Goal: Task Accomplishment & Management: Use online tool/utility

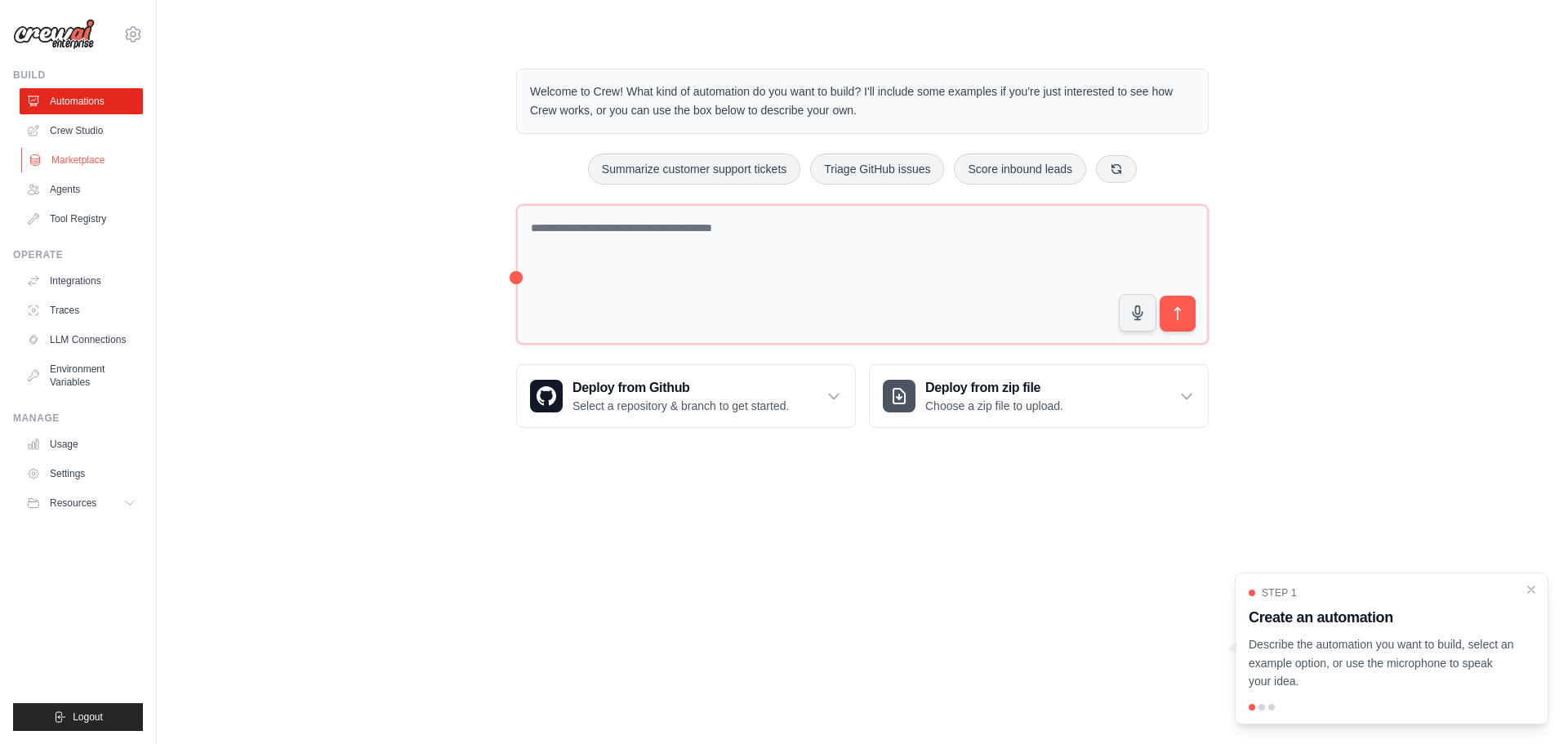
click at [70, 151] on link "Marketplace" at bounding box center [83, 160] width 124 height 26
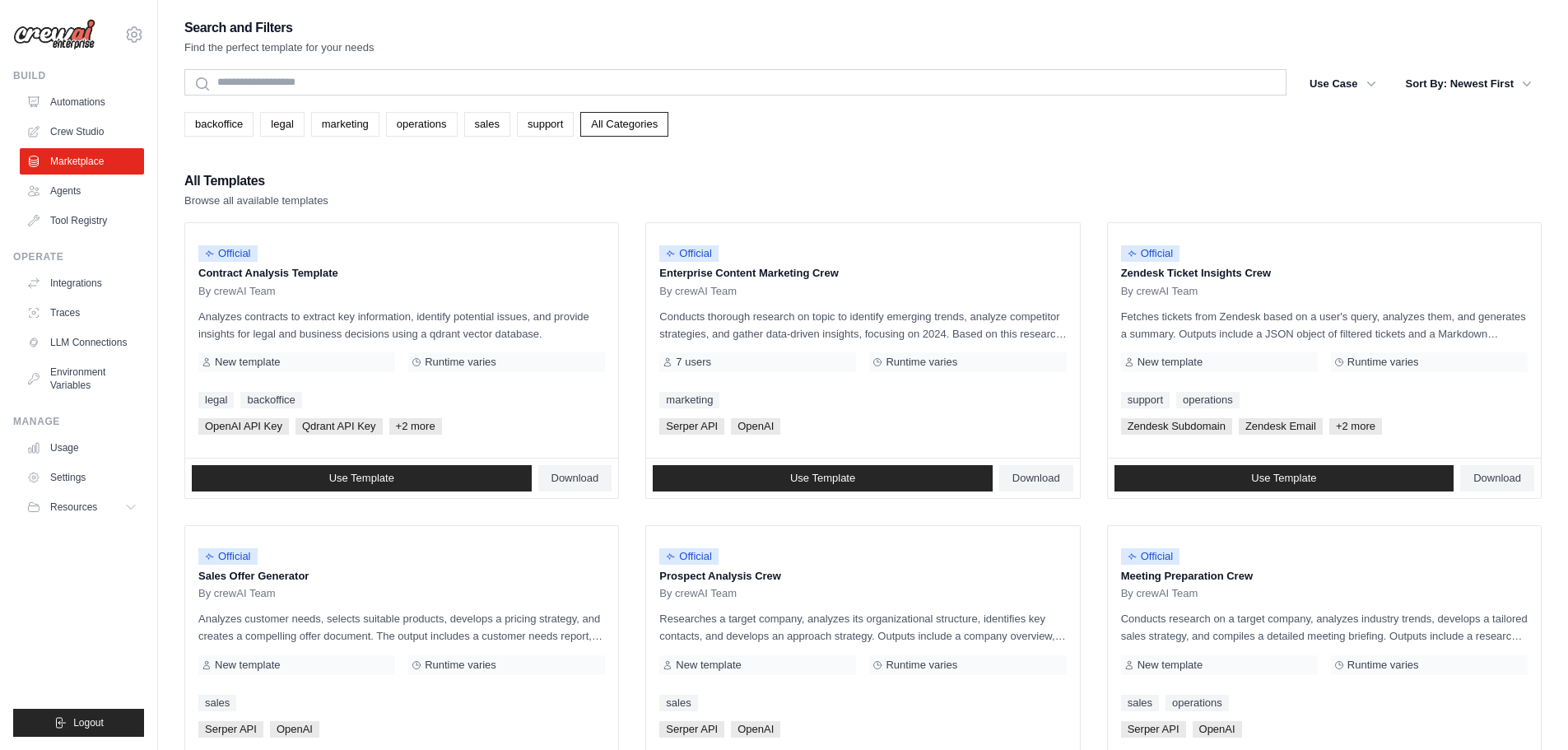
click at [77, 139] on link "Crew Studio" at bounding box center [82, 132] width 125 height 26
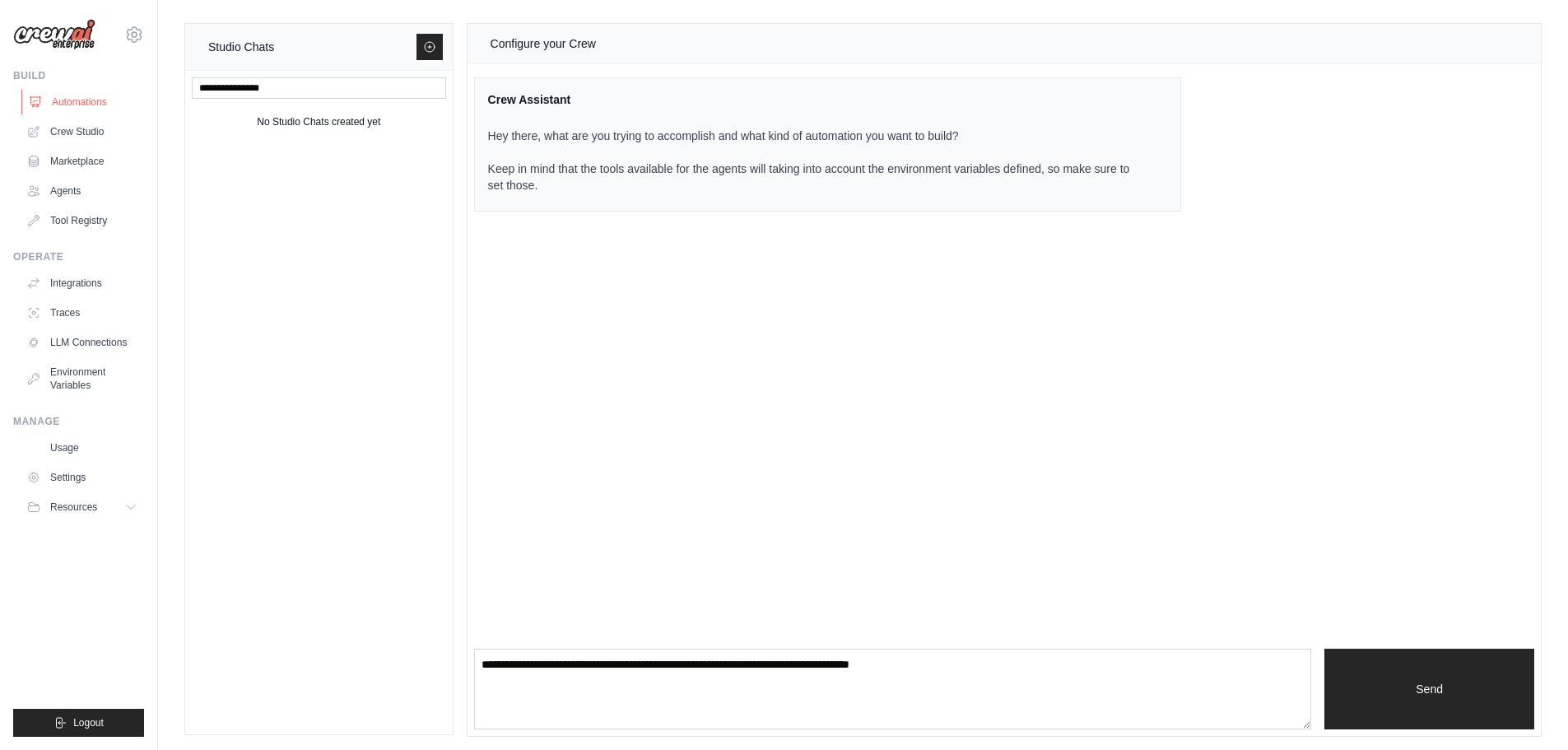
click at [97, 106] on link "Automations" at bounding box center [83, 102] width 125 height 26
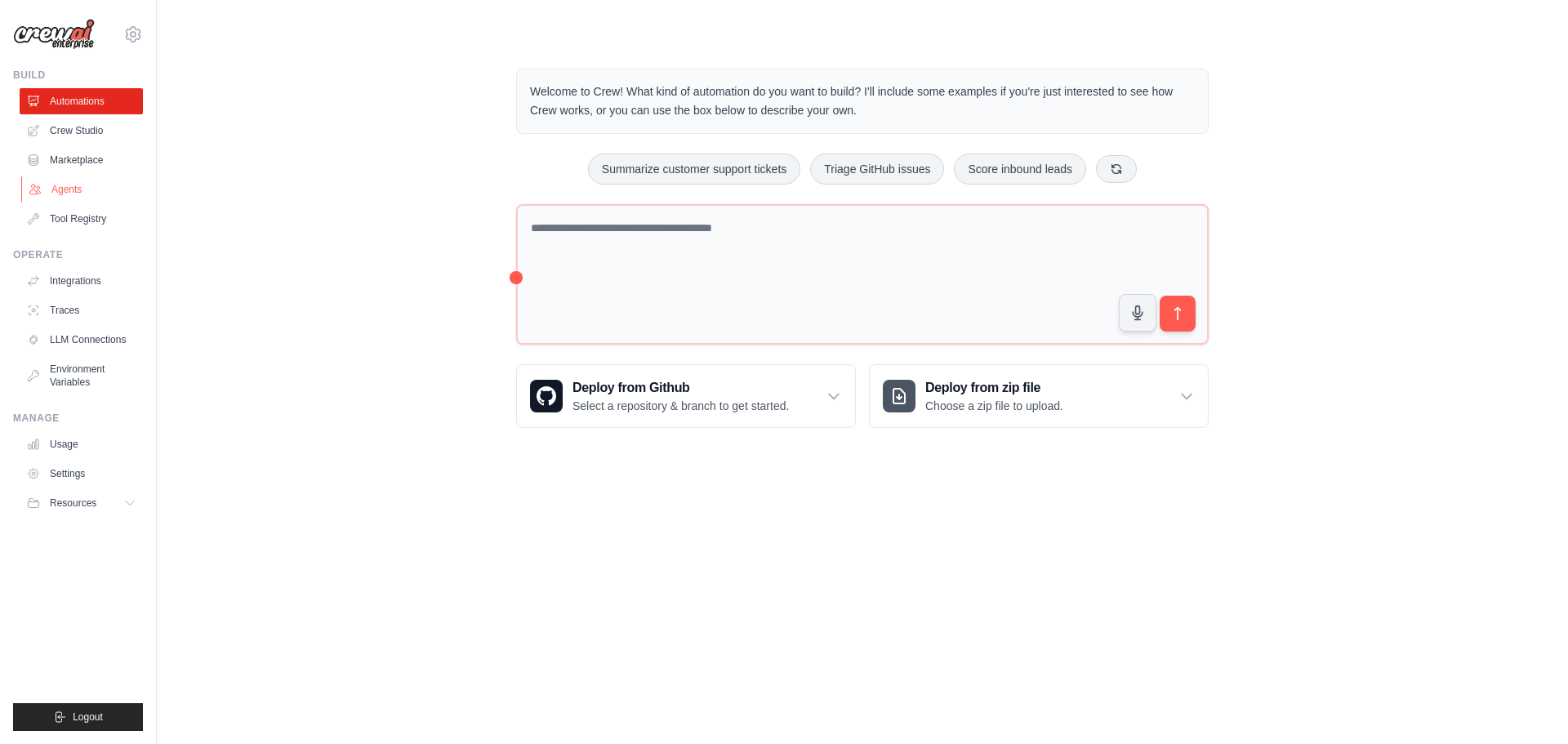
click at [97, 196] on link "Agents" at bounding box center [83, 189] width 124 height 26
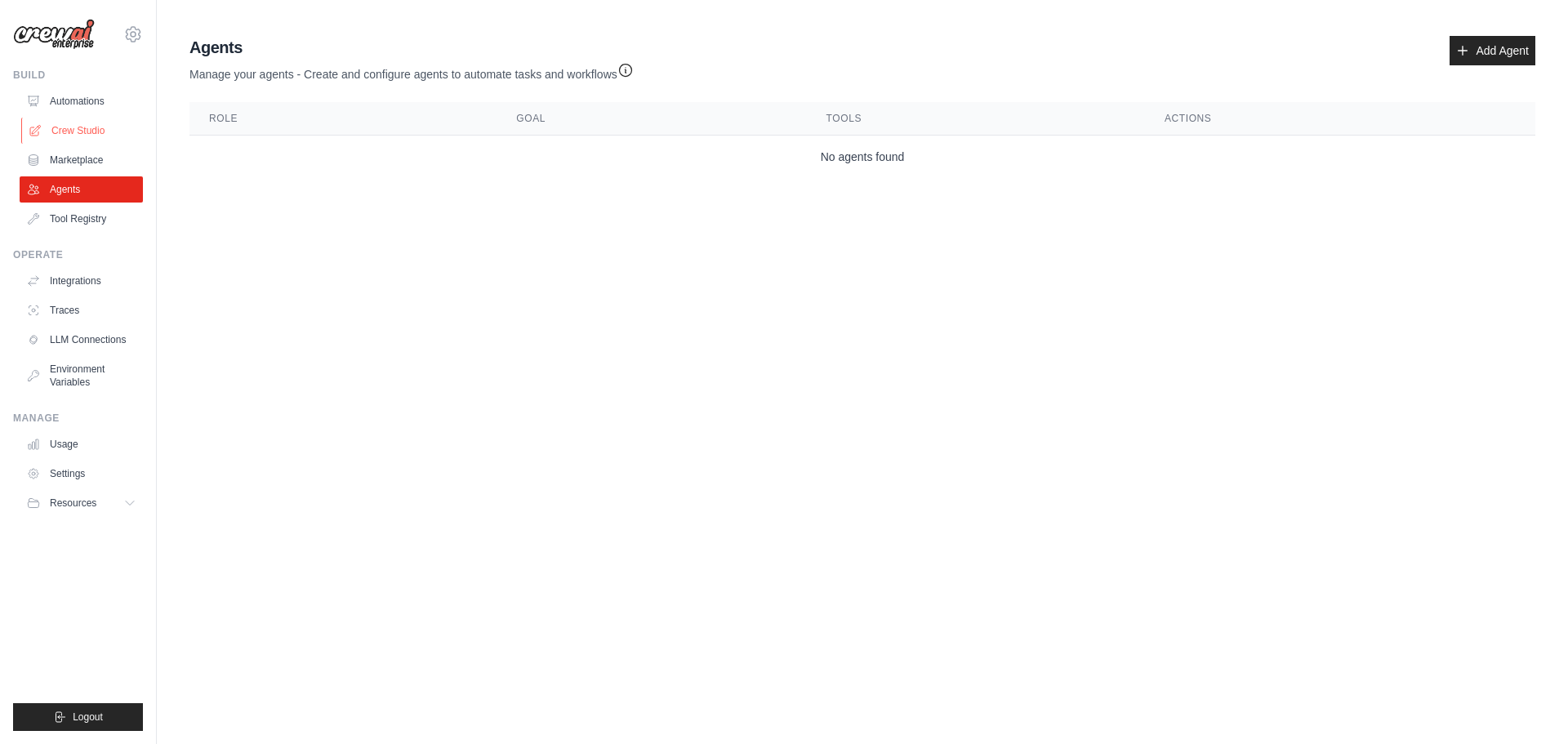
click at [70, 126] on link "Crew Studio" at bounding box center [83, 131] width 124 height 26
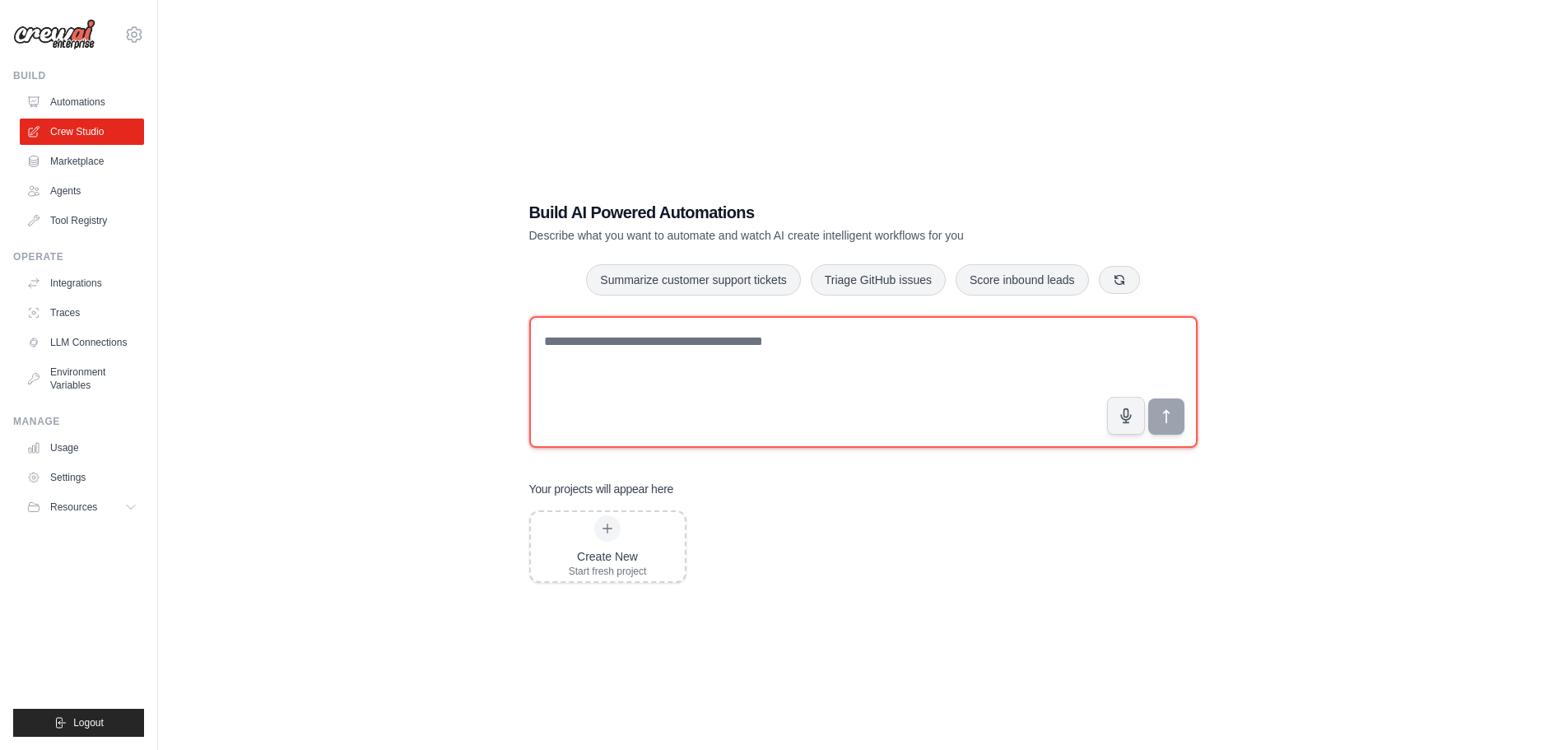
click at [617, 353] on textarea at bounding box center [863, 382] width 668 height 132
click at [581, 341] on textarea "**********" at bounding box center [863, 382] width 668 height 132
click at [629, 340] on textarea "**********" at bounding box center [863, 382] width 668 height 132
type textarea "**********"
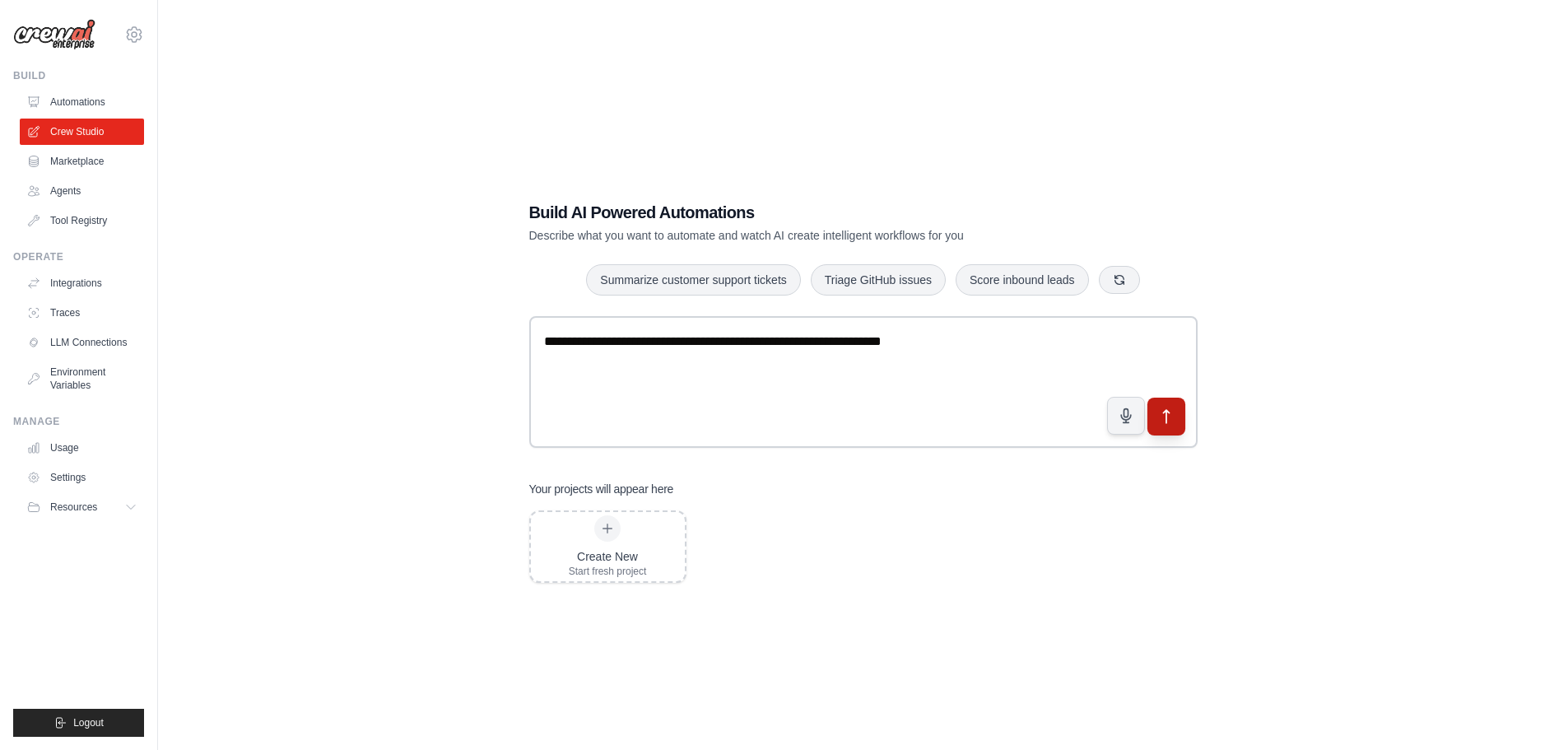
click at [1167, 412] on icon "submit" at bounding box center [1166, 417] width 6 height 13
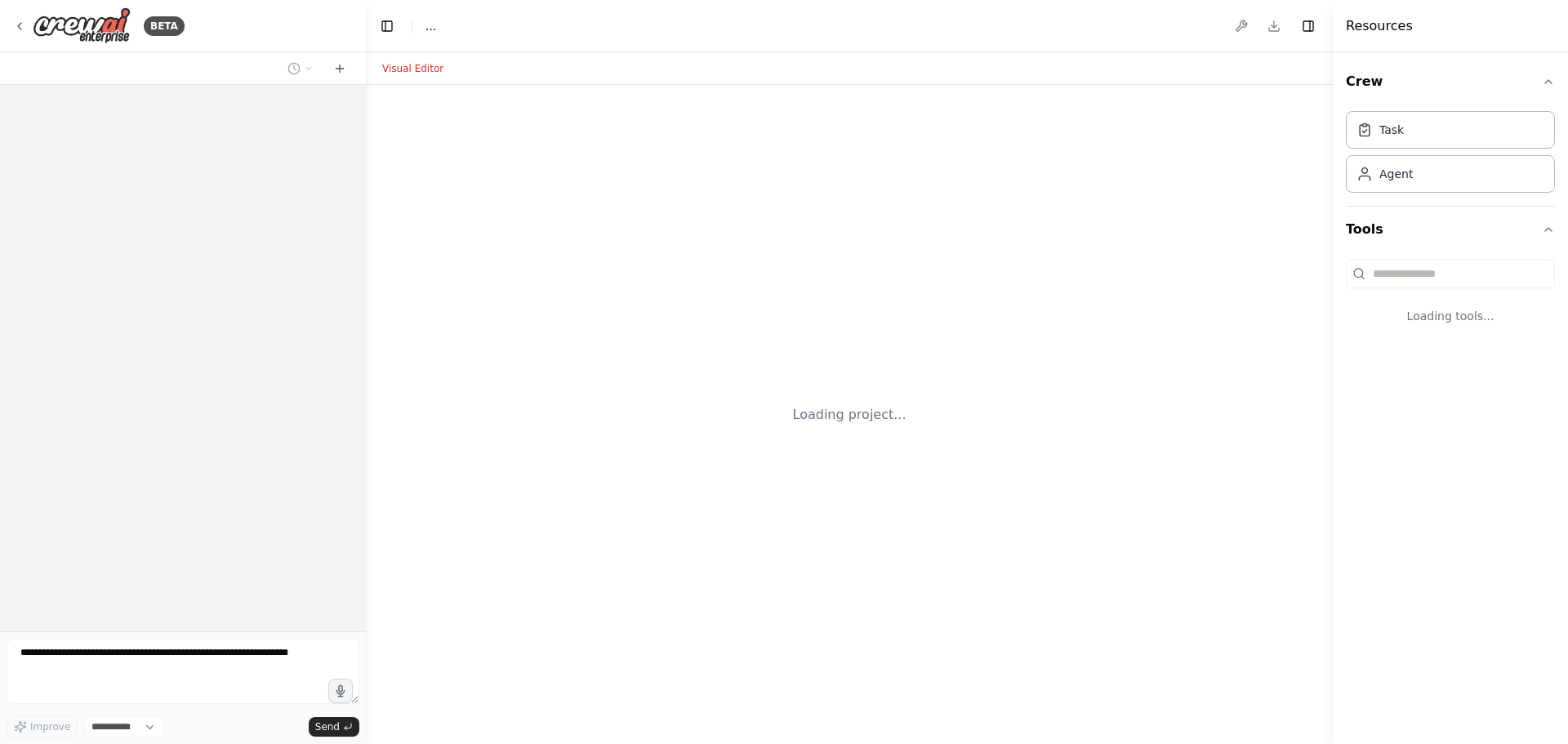
select select "****"
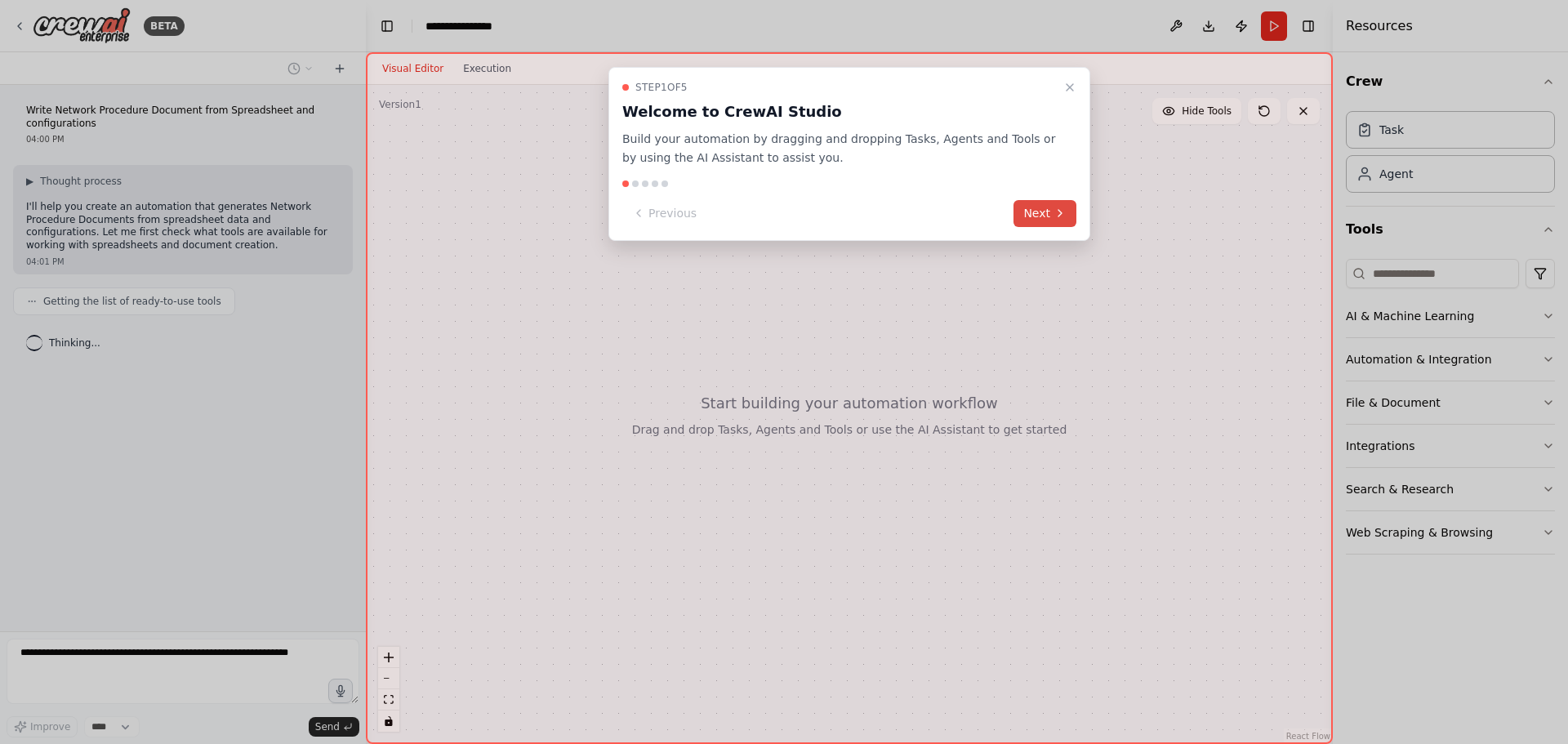
click at [1064, 218] on icon at bounding box center [1060, 213] width 13 height 13
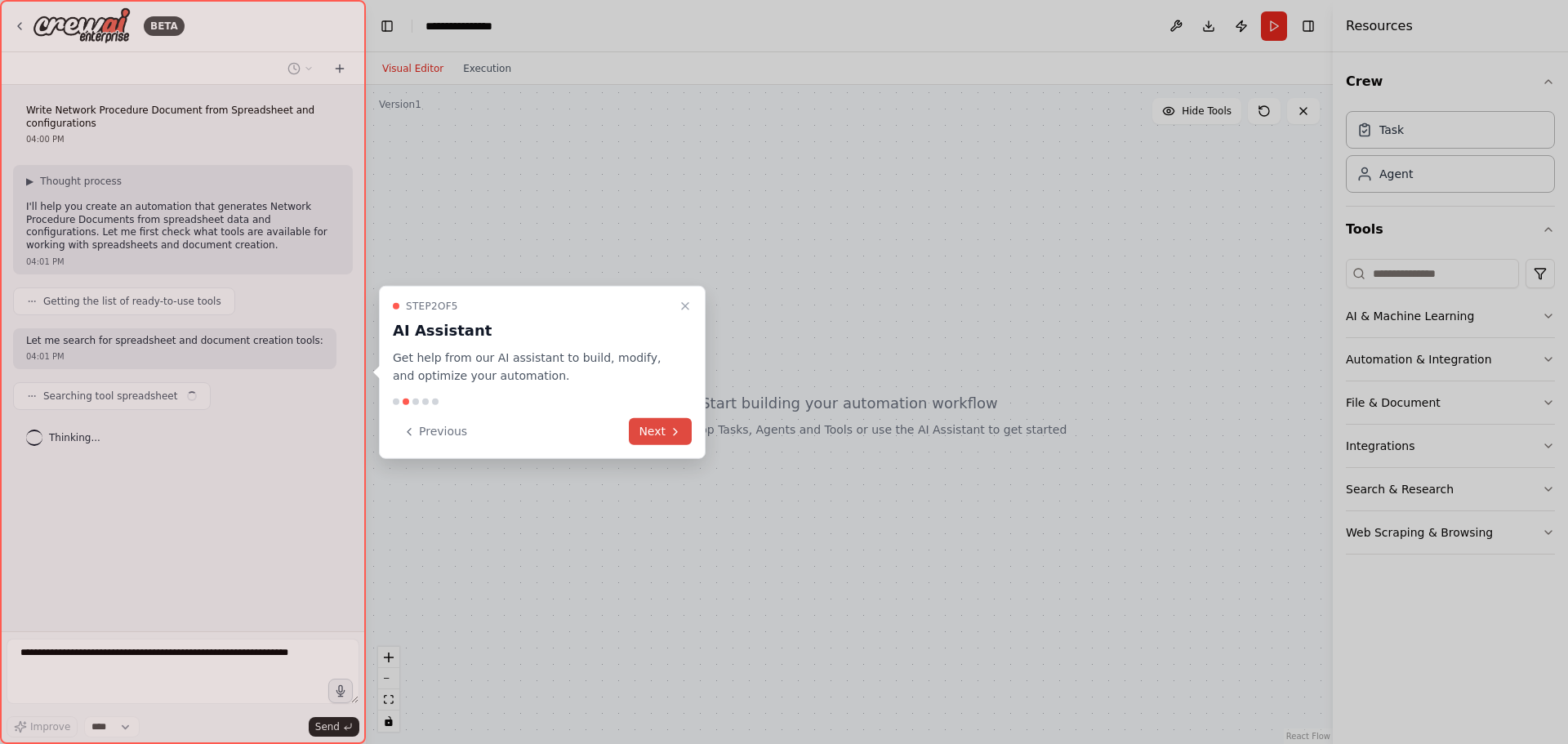
click at [634, 429] on button "Next" at bounding box center [660, 431] width 63 height 27
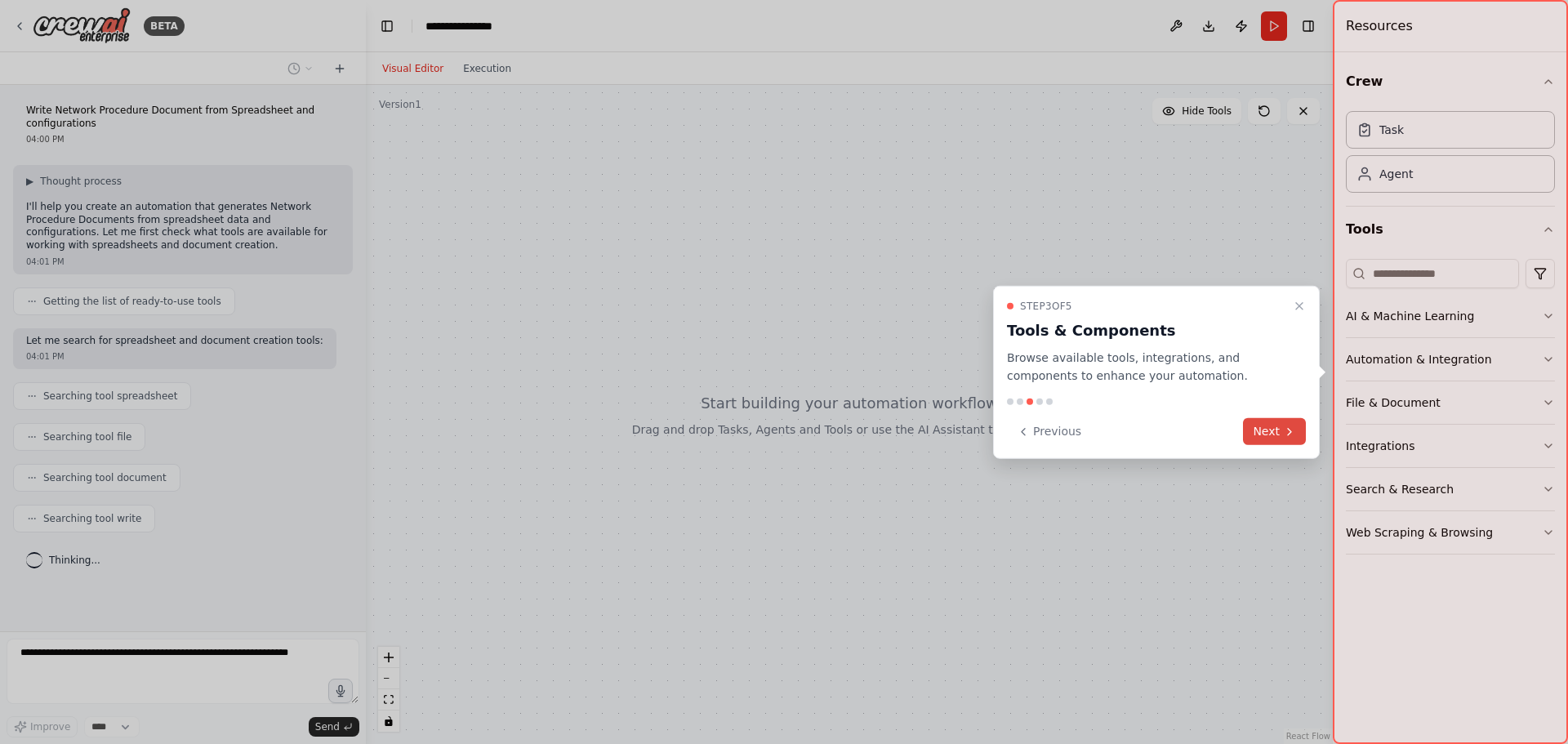
click at [1289, 434] on icon at bounding box center [1290, 431] width 3 height 7
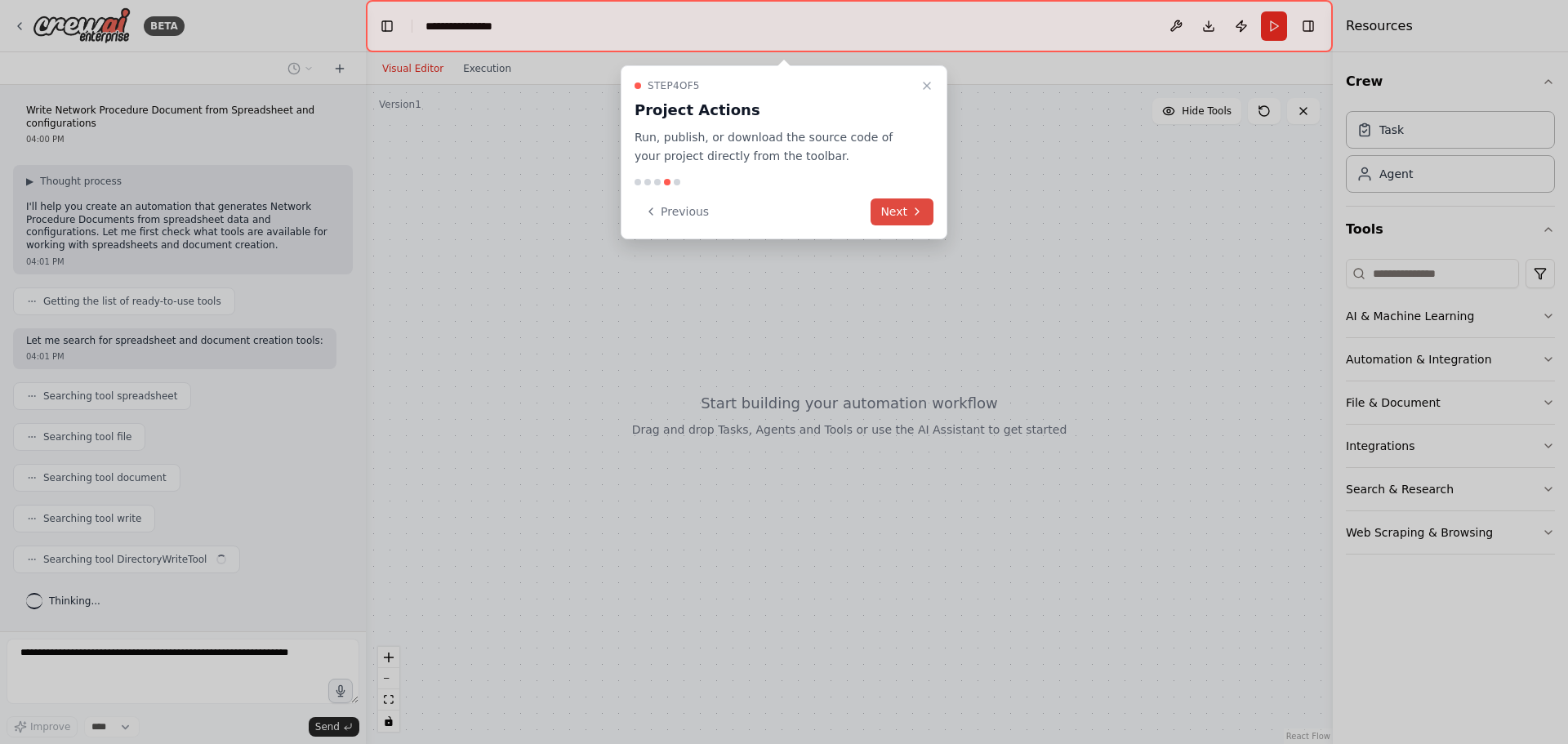
click at [886, 217] on button "Next" at bounding box center [901, 211] width 63 height 27
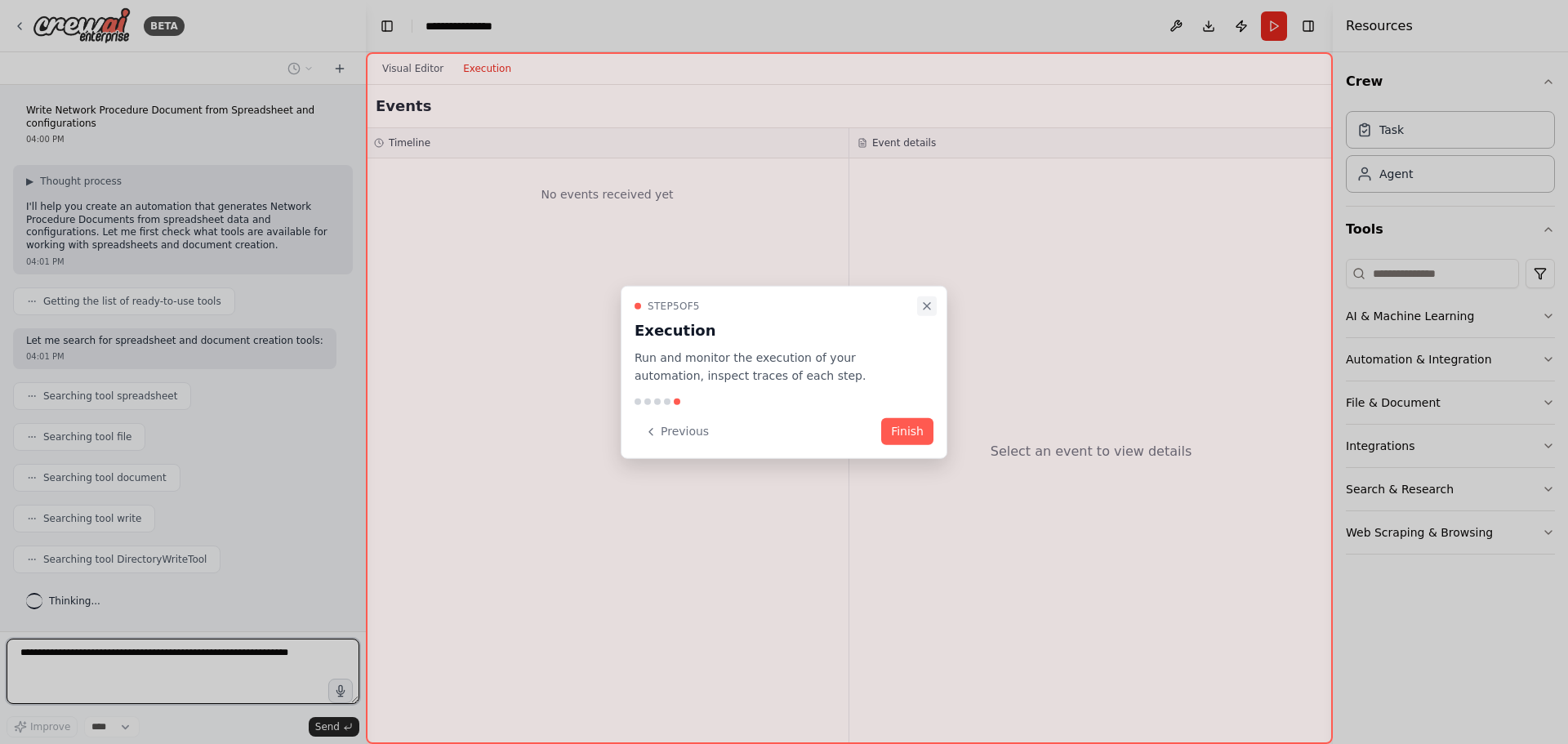
click at [922, 304] on icon "Close walkthrough" at bounding box center [927, 305] width 13 height 13
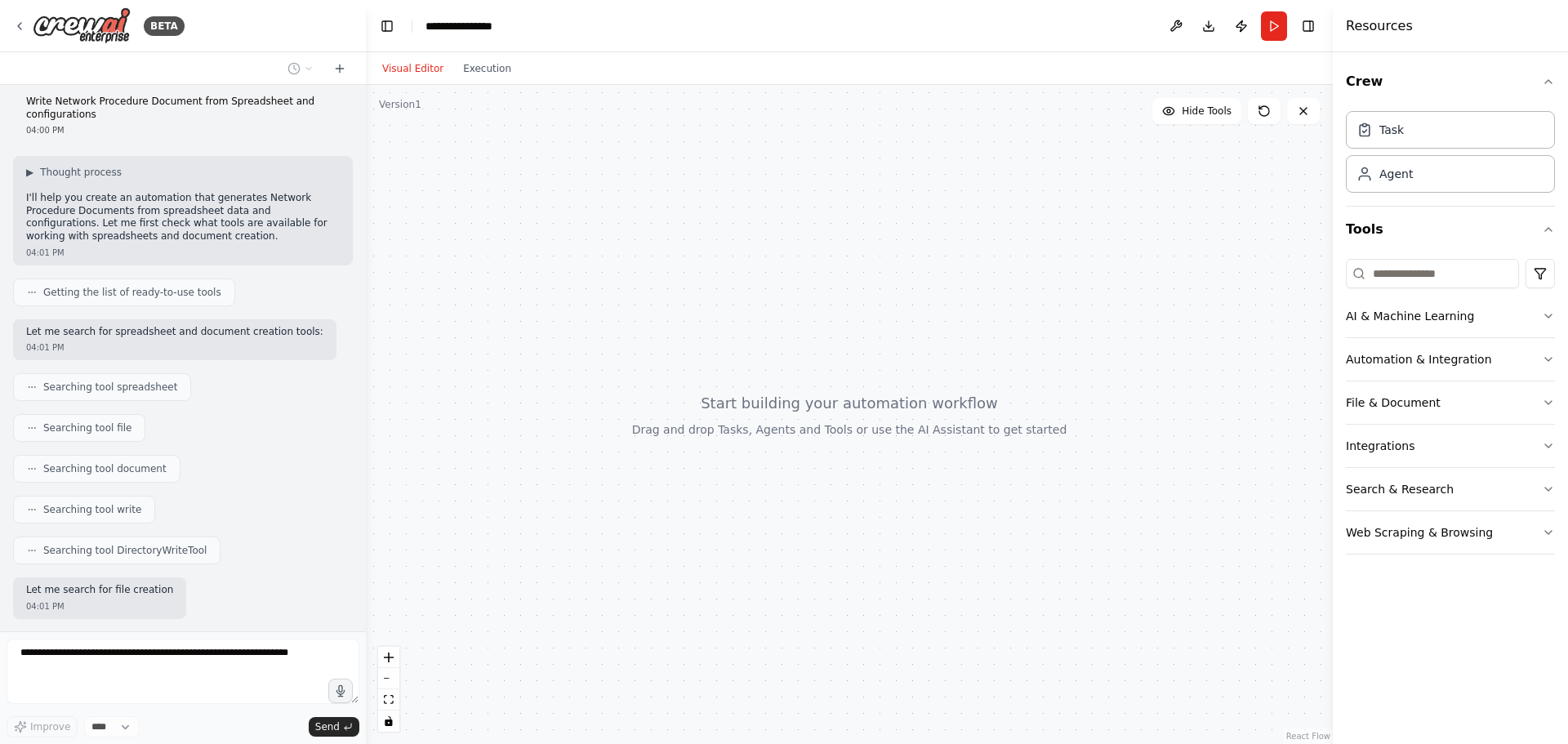
scroll to position [92, 0]
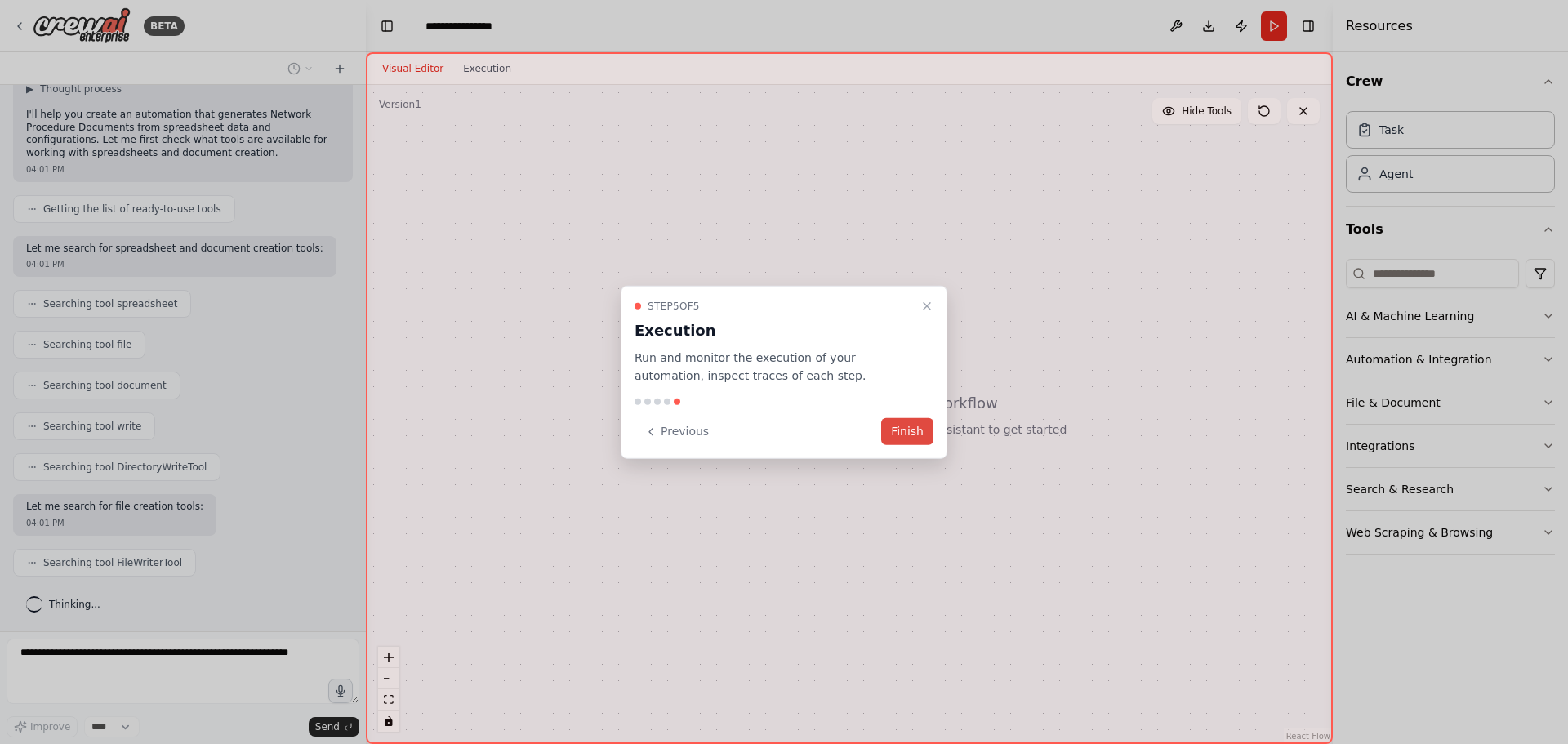
click at [919, 444] on button "Finish" at bounding box center [907, 431] width 52 height 27
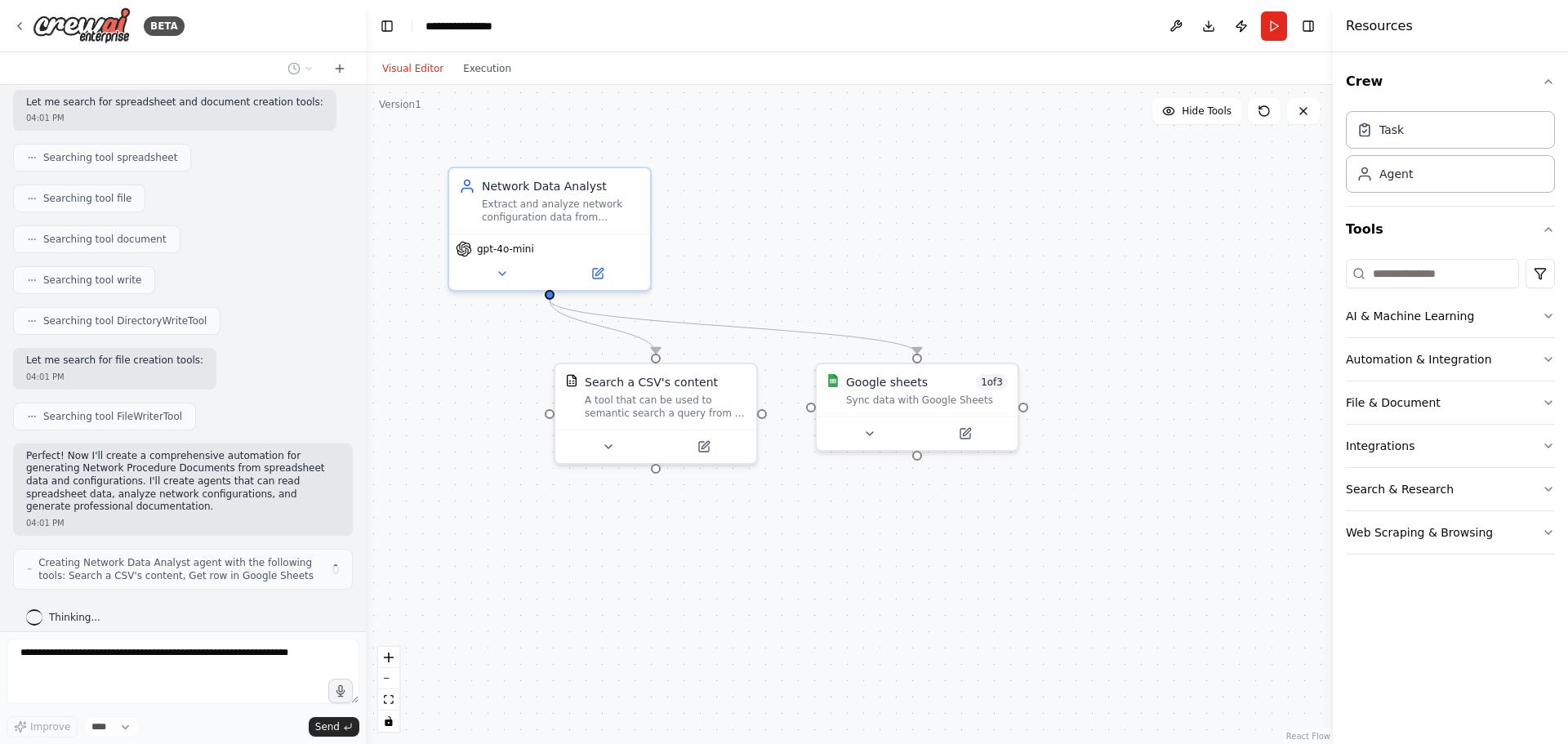
scroll to position [251, 0]
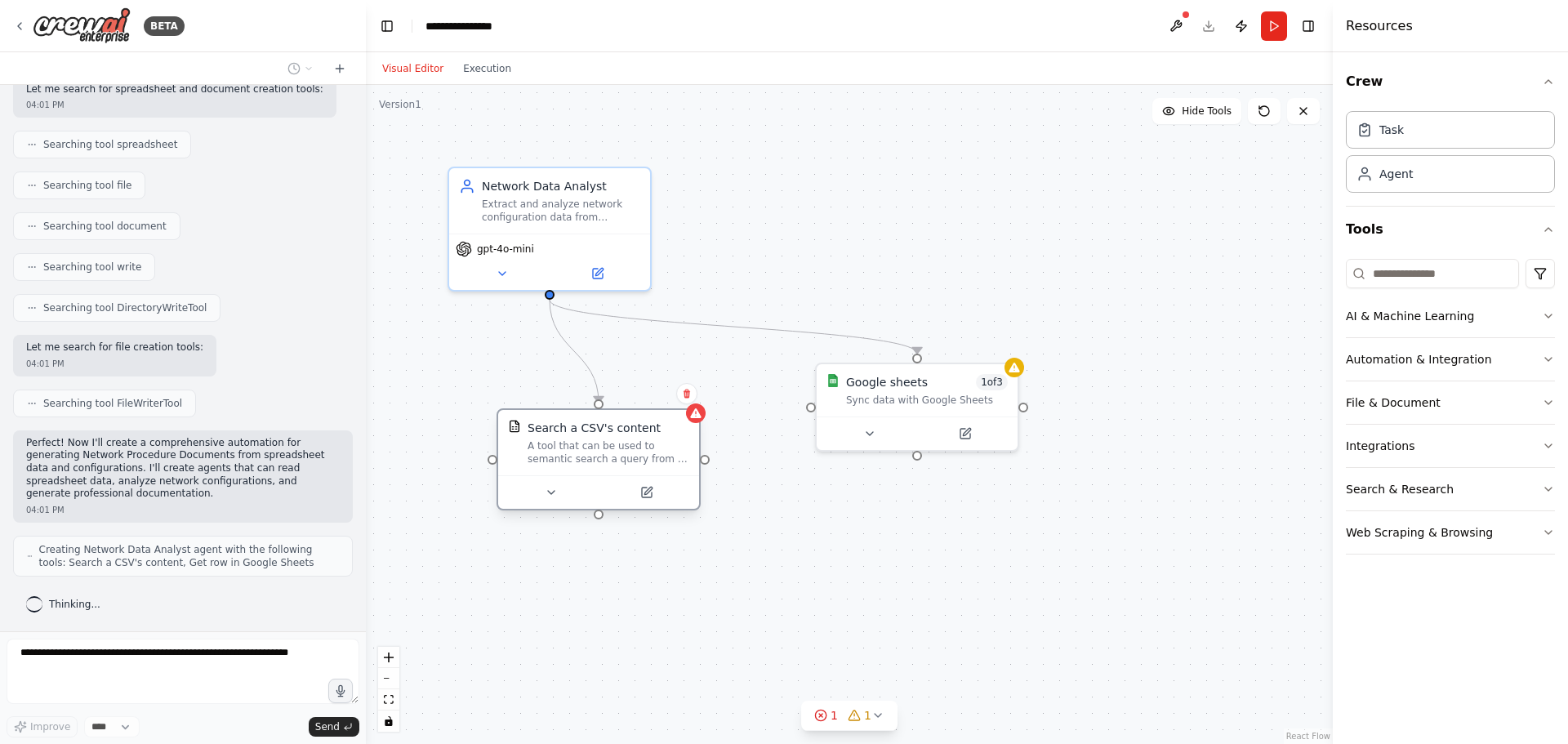
drag, startPoint x: 654, startPoint y: 436, endPoint x: 599, endPoint y: 485, distance: 73.7
click at [599, 485] on div at bounding box center [599, 493] width 188 height 20
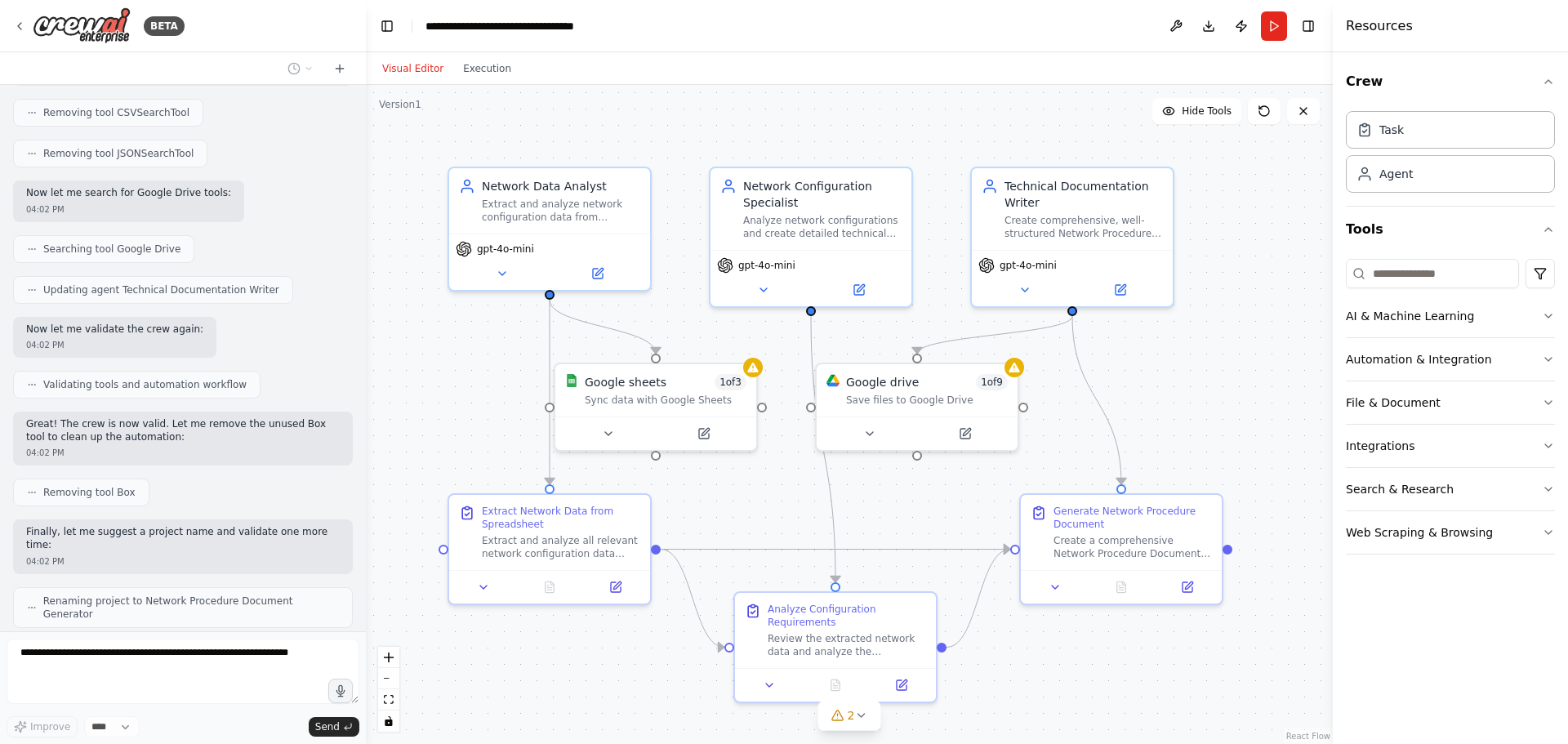
scroll to position [1658, 0]
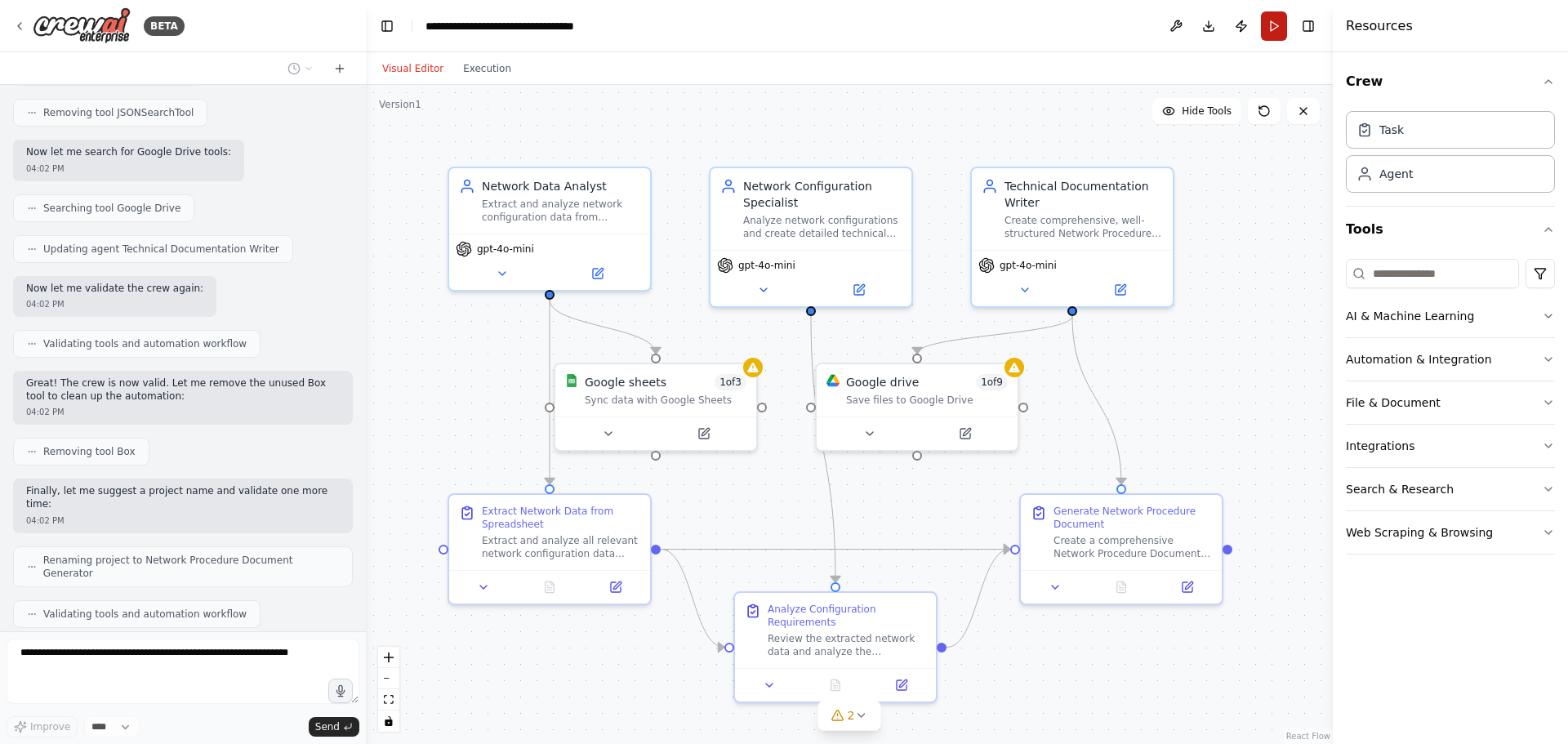
click at [1269, 40] on button "Run" at bounding box center [1274, 26] width 26 height 29
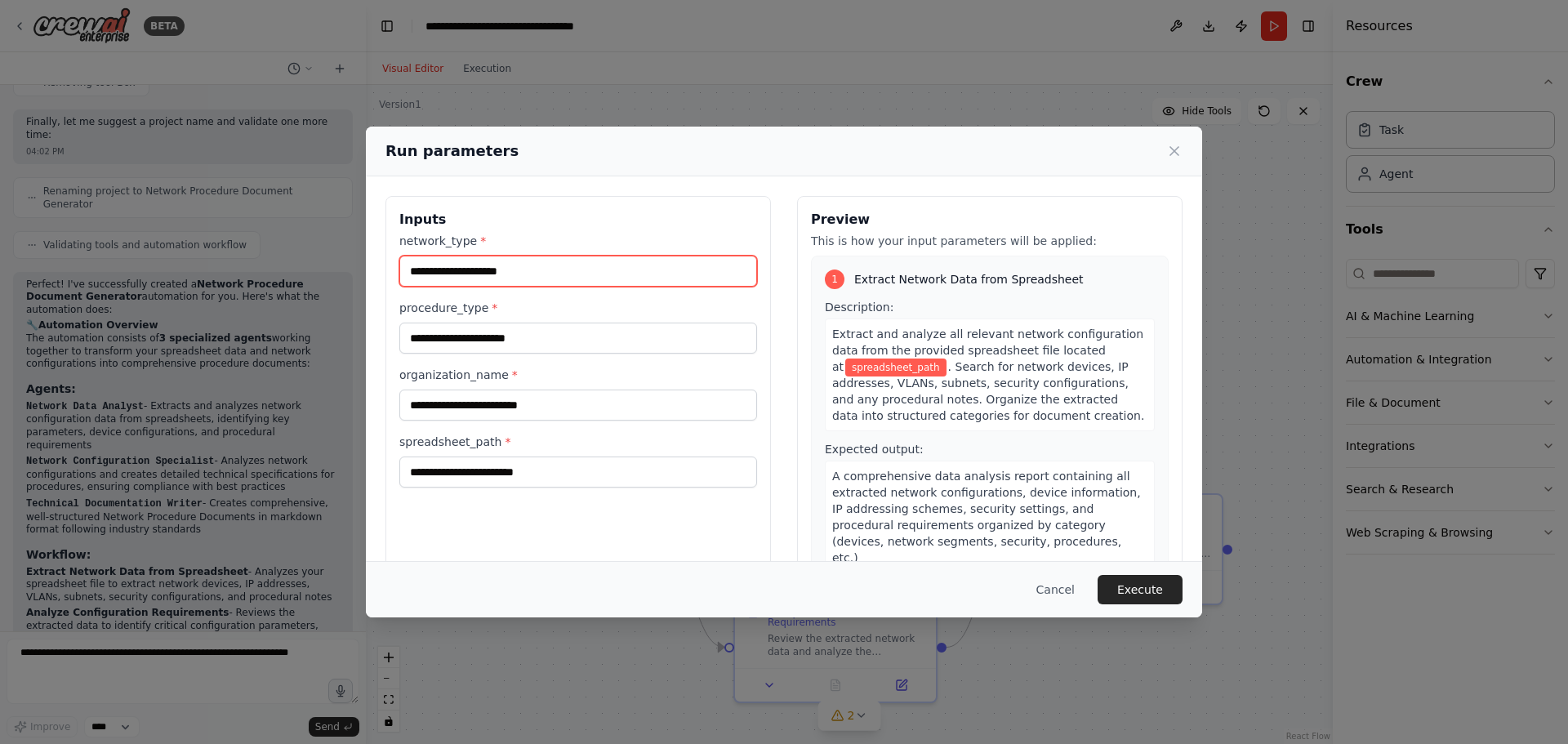
click at [638, 276] on input "network_type *" at bounding box center [578, 271] width 358 height 31
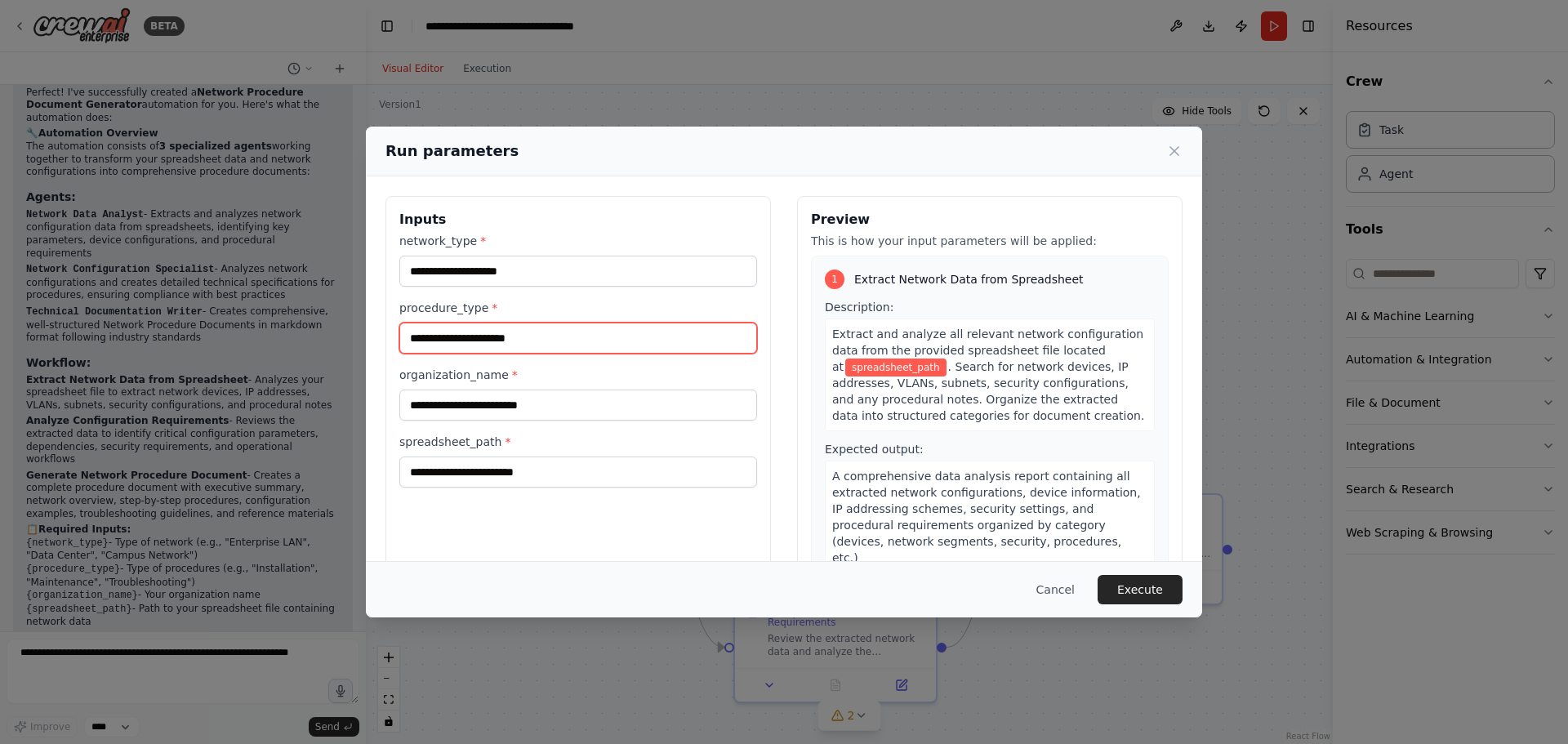
click at [622, 336] on input "procedure_type *" at bounding box center [578, 338] width 358 height 31
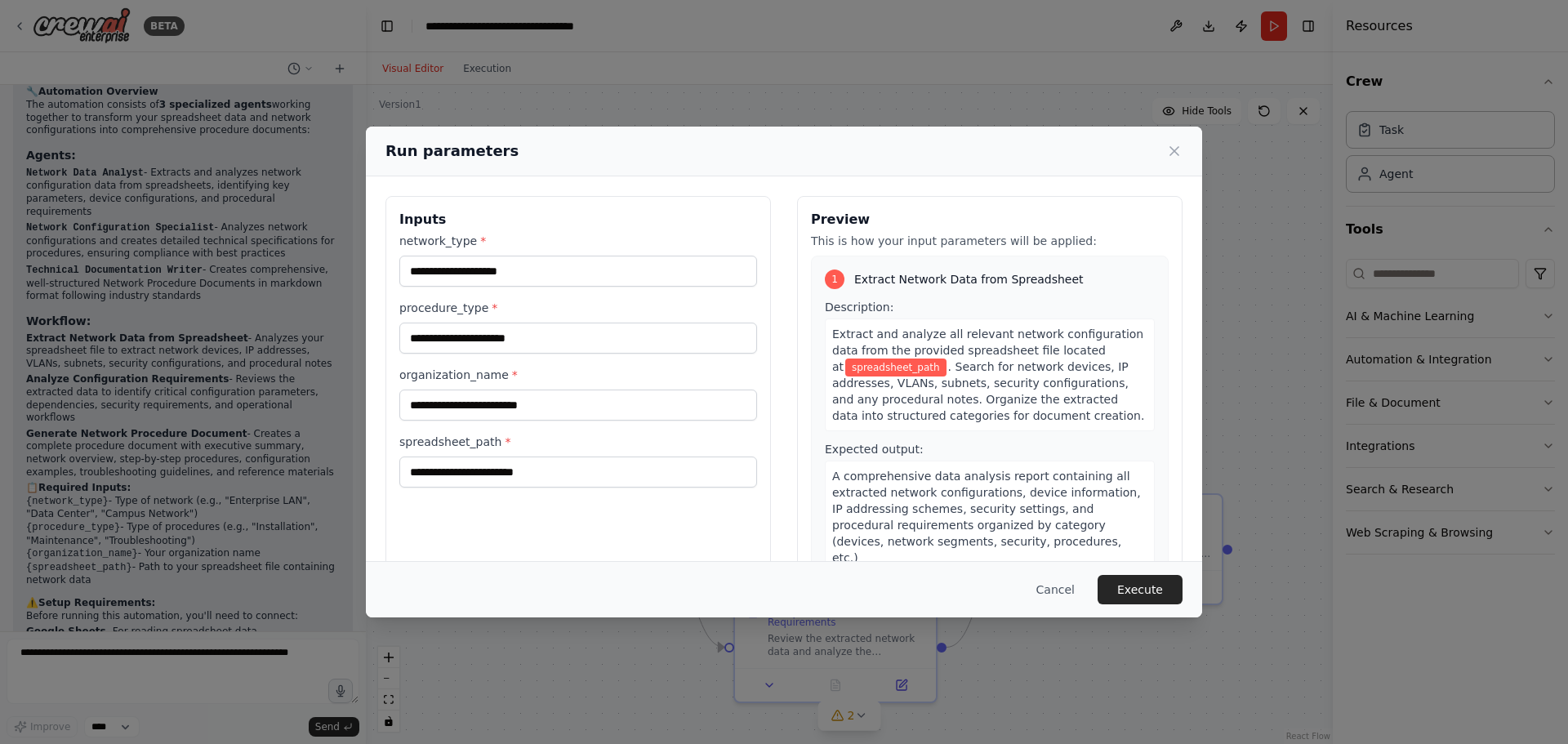
click at [622, 426] on div "network_type * procedure_type * organization_name * spreadsheet_path *" at bounding box center [578, 359] width 358 height 255
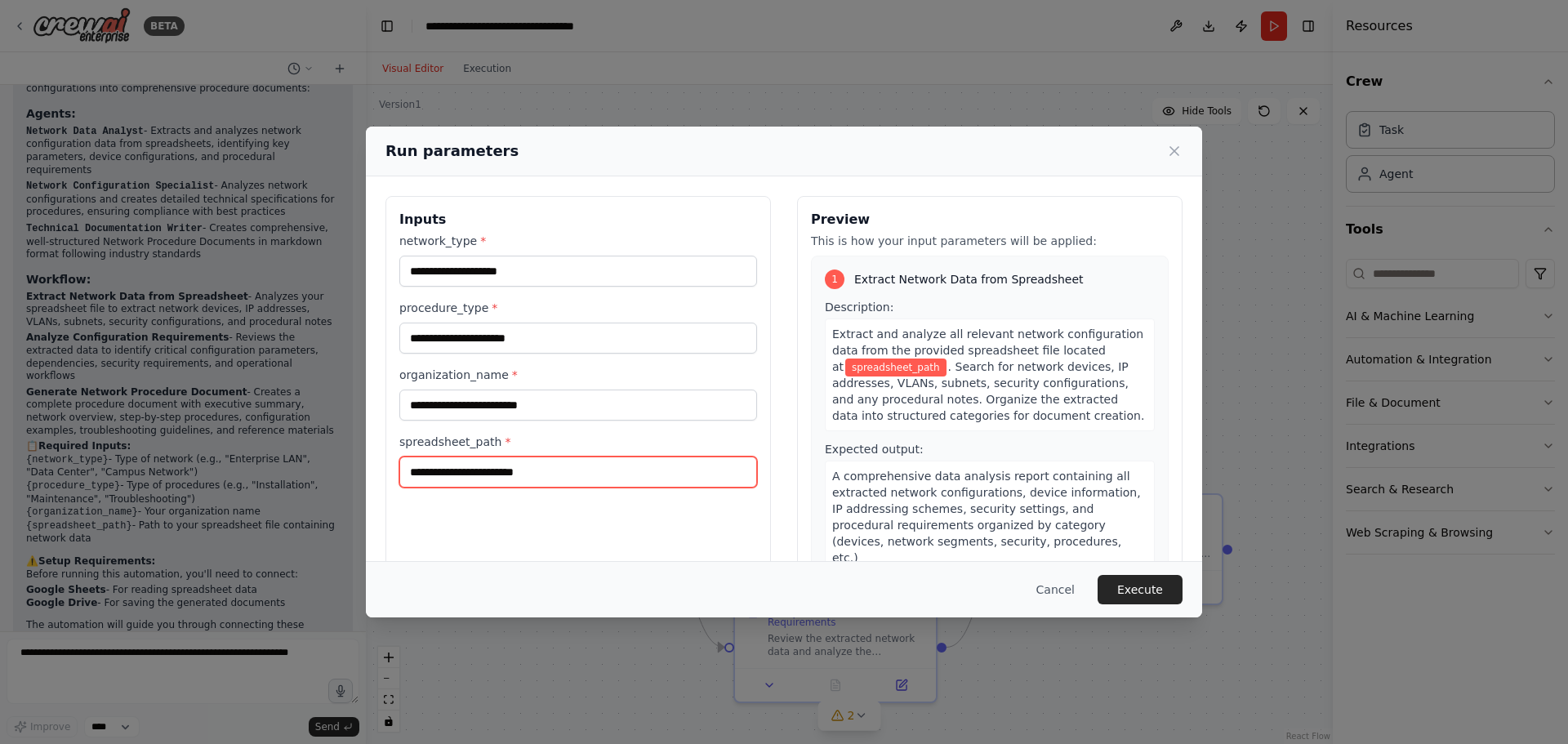
click at [625, 471] on input "spreadsheet_path *" at bounding box center [578, 472] width 358 height 31
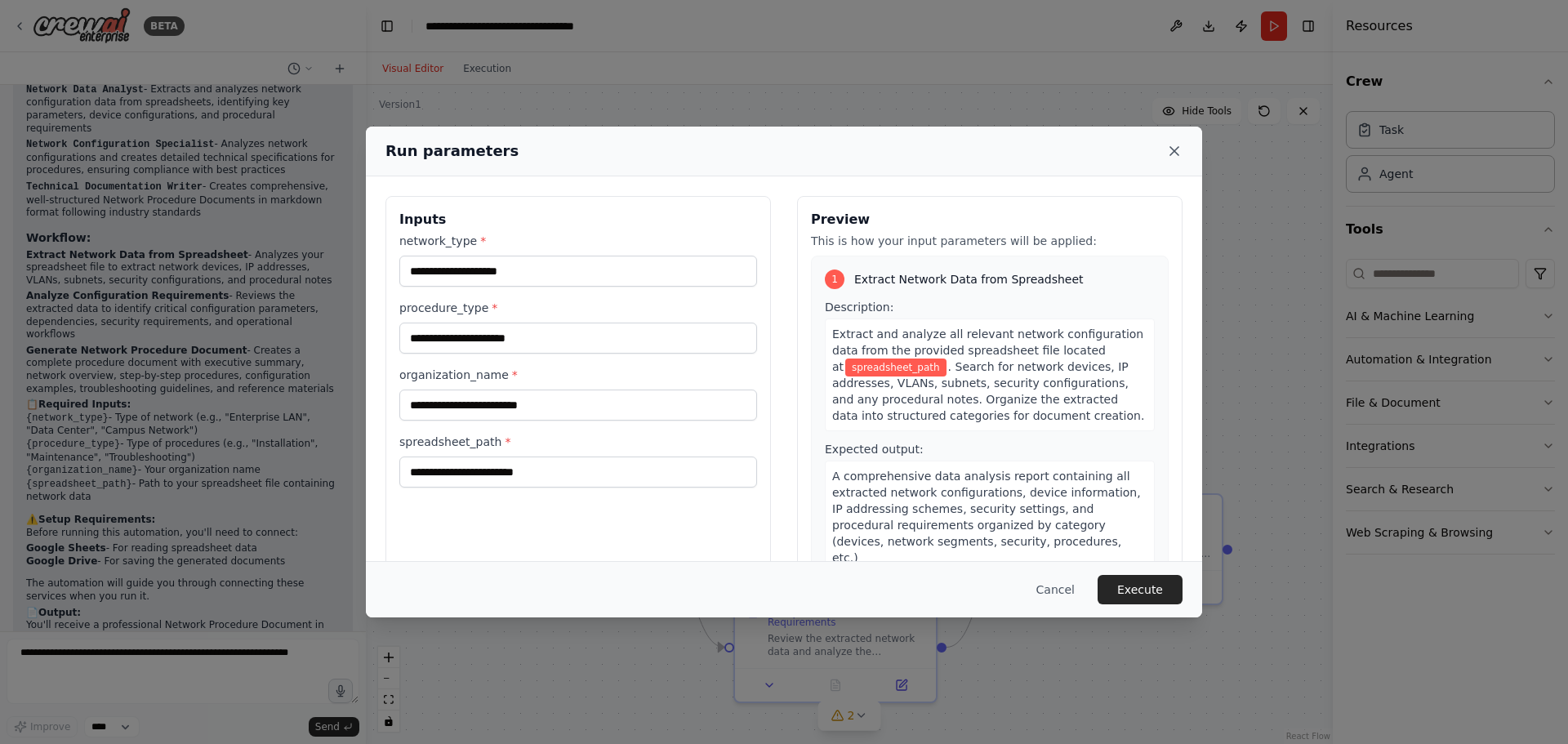
click at [1177, 152] on icon at bounding box center [1175, 151] width 8 height 8
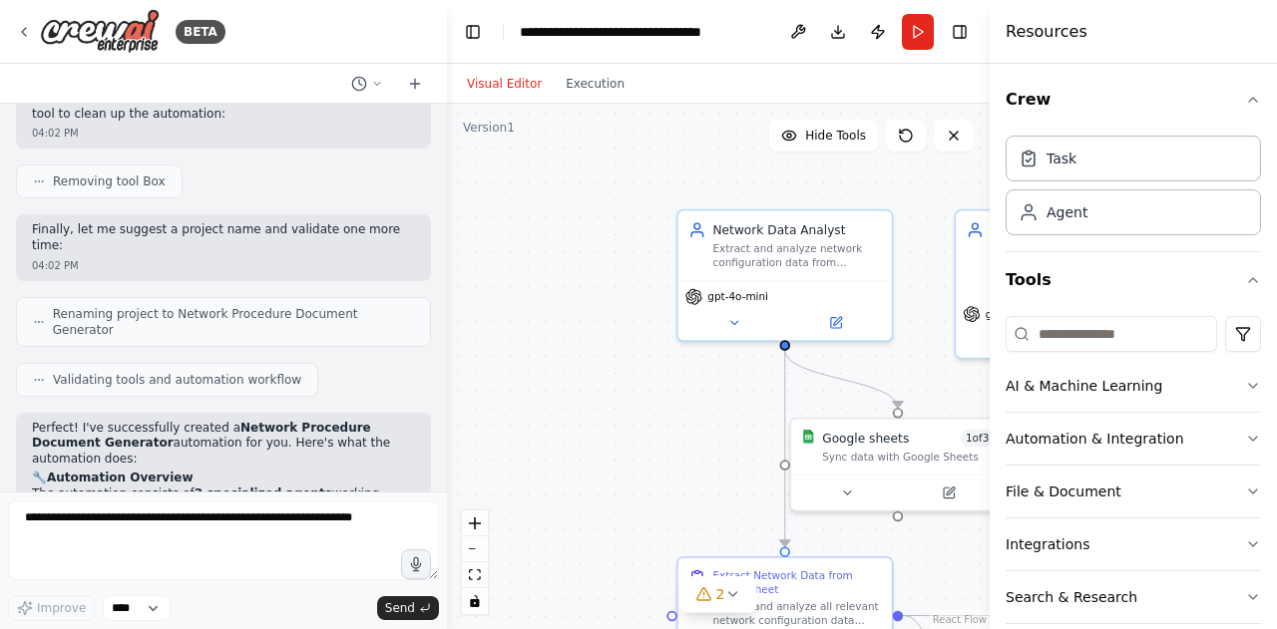
scroll to position [2396, 0]
